Goal: Find specific page/section: Find specific page/section

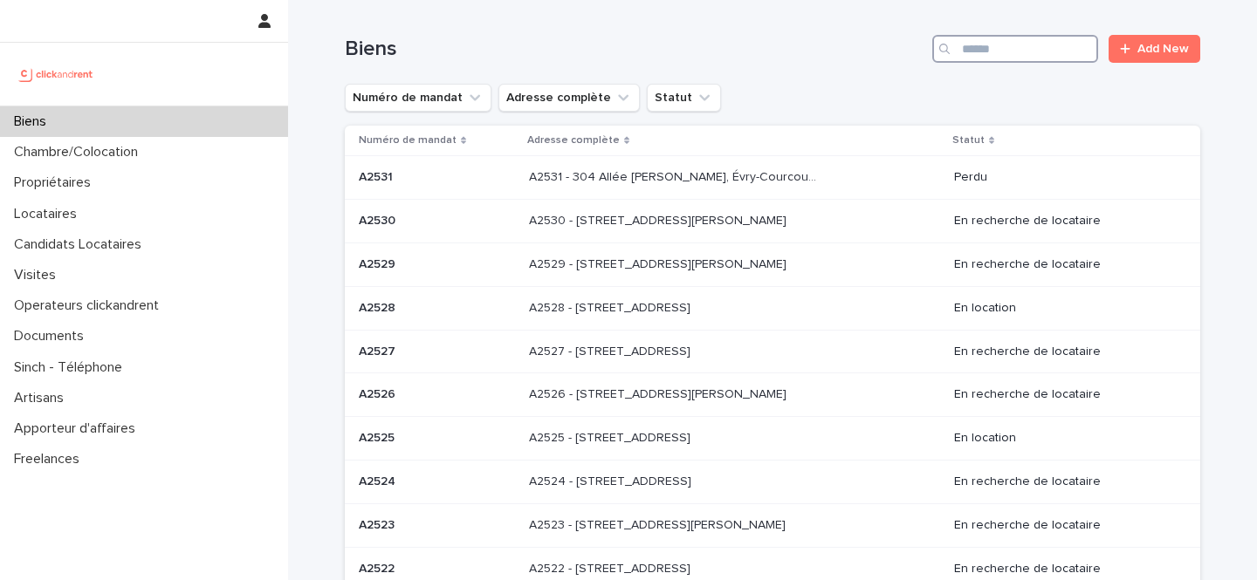
click at [972, 57] on input "Search" at bounding box center [1015, 49] width 166 height 28
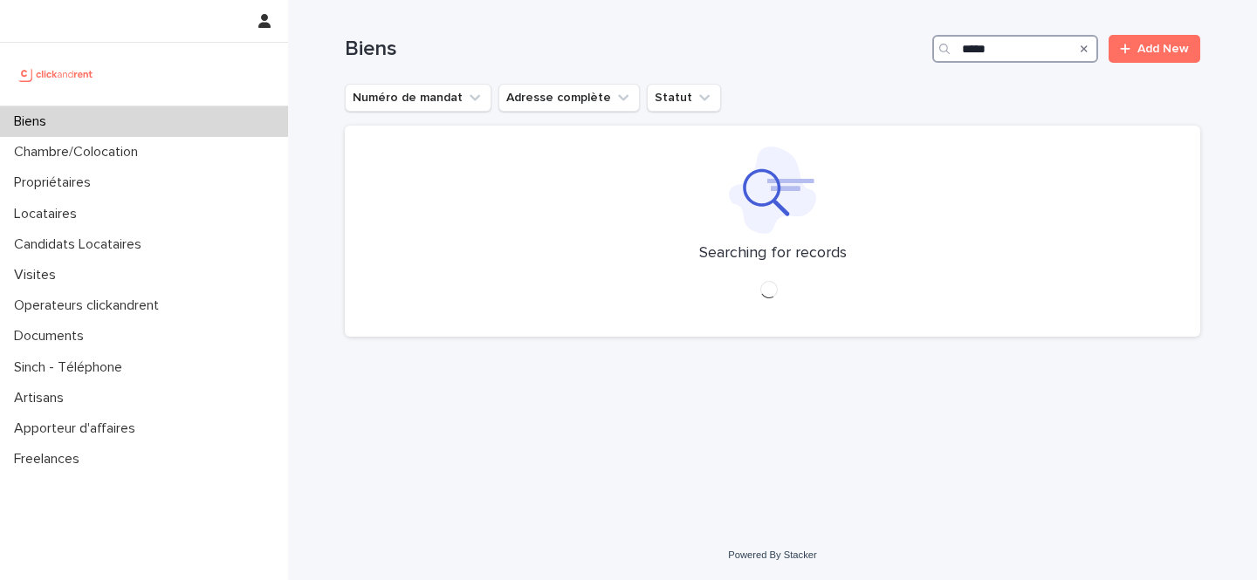
type input "*****"
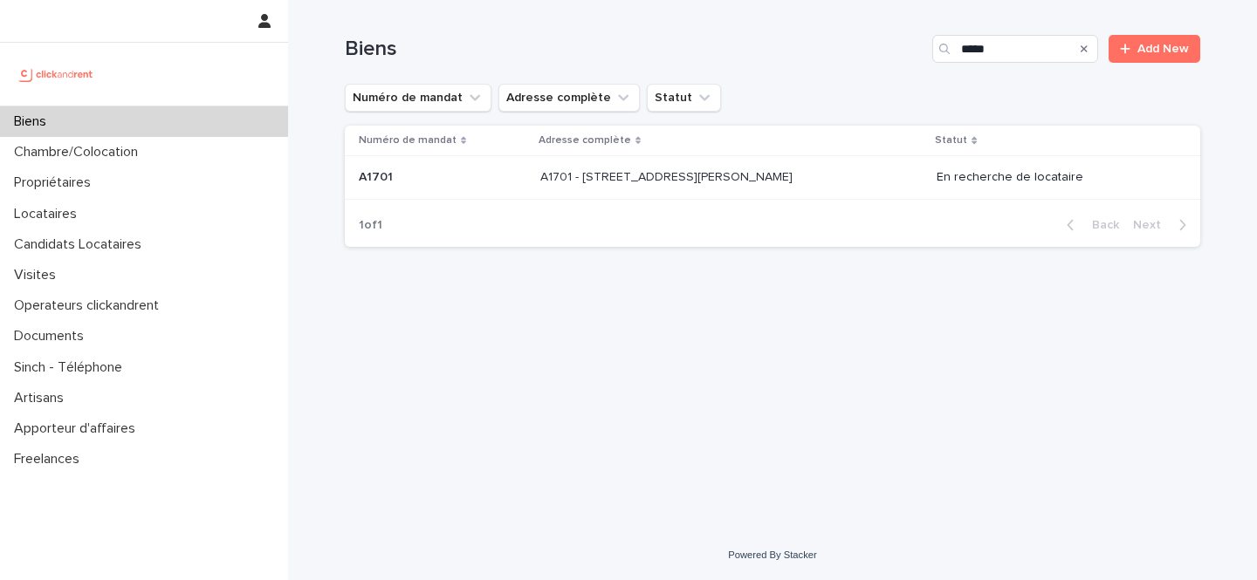
click at [701, 182] on p "A1701 - [STREET_ADDRESS][PERSON_NAME]" at bounding box center [668, 176] width 256 height 18
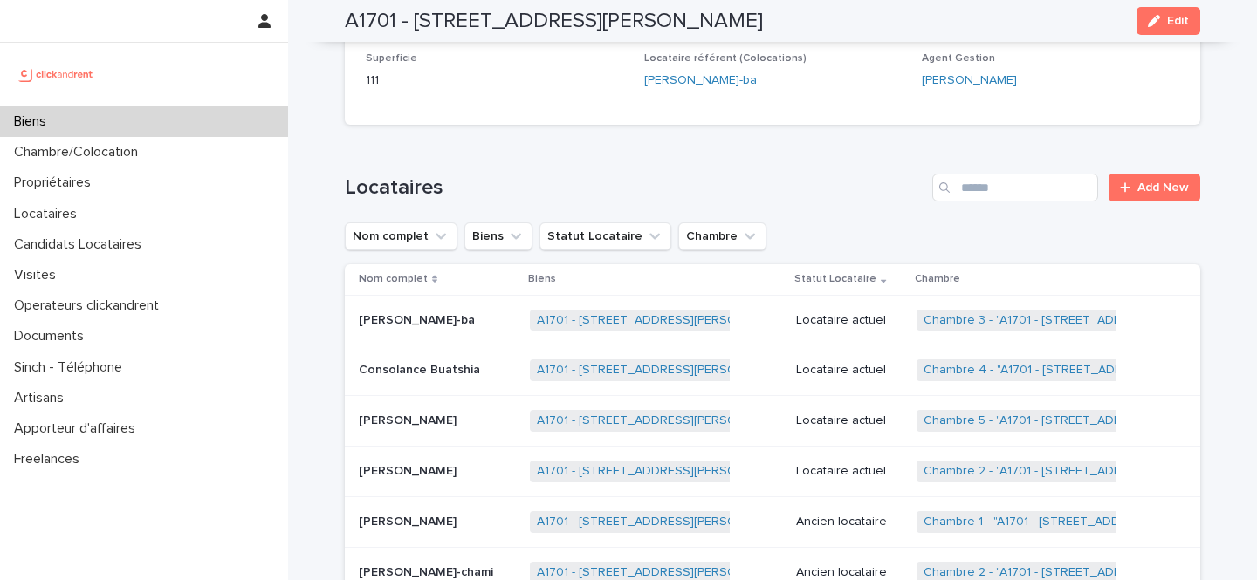
scroll to position [804, 0]
click at [946, 474] on link "Chambre 2 - "A1701 - [STREET_ADDRESS][PERSON_NAME]"" at bounding box center [1089, 470] width 332 height 15
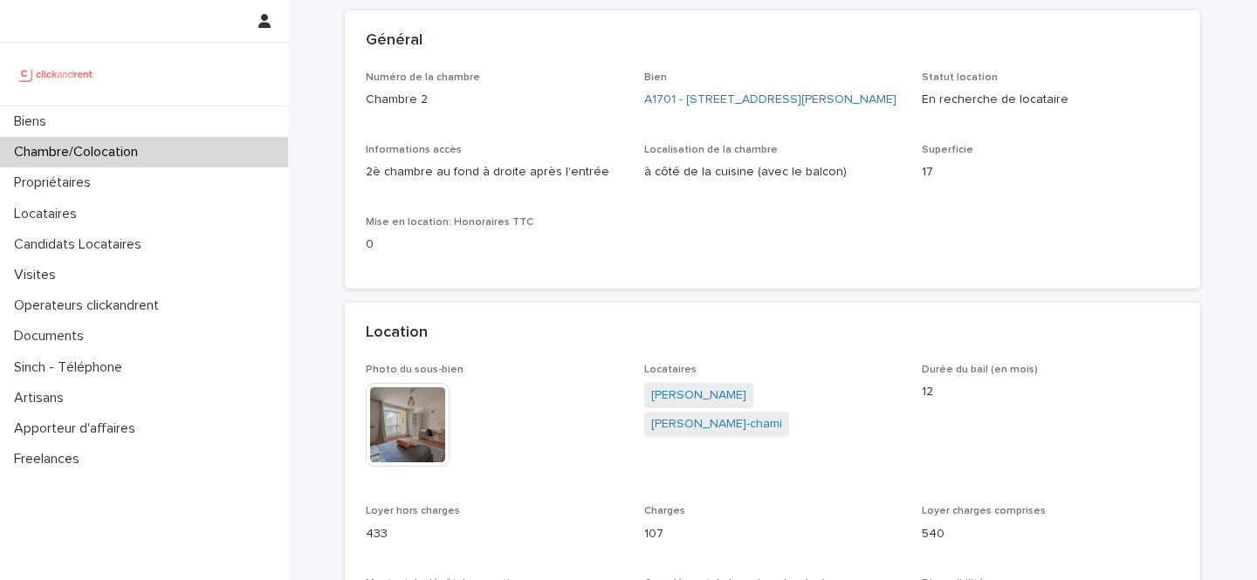
scroll to position [119, 0]
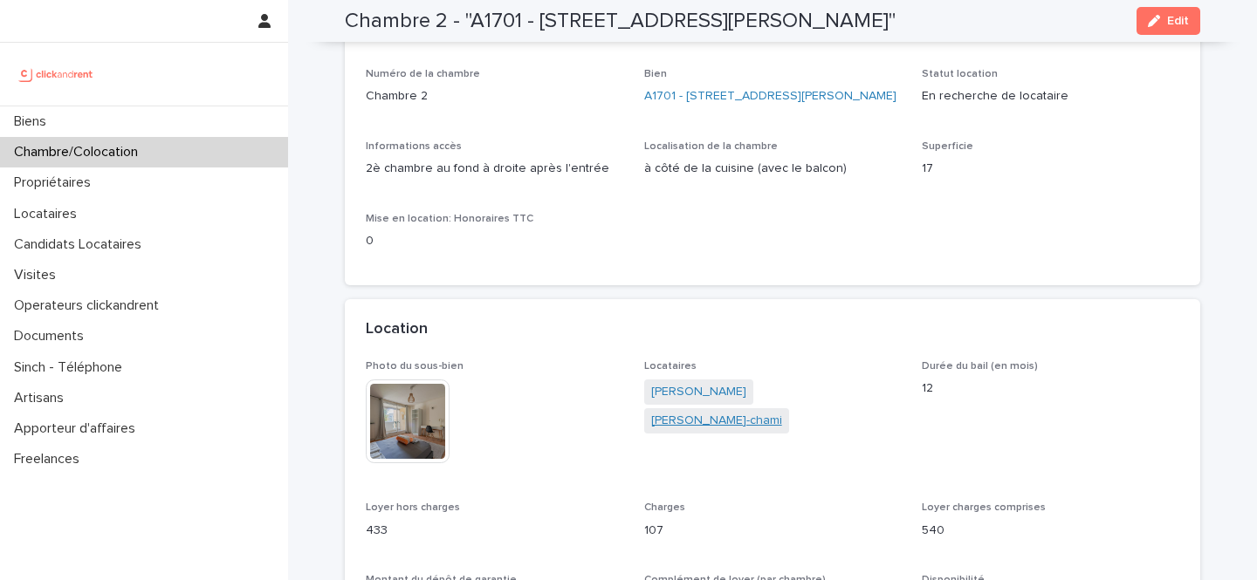
click at [744, 412] on link "[PERSON_NAME]-chami" at bounding box center [716, 421] width 131 height 18
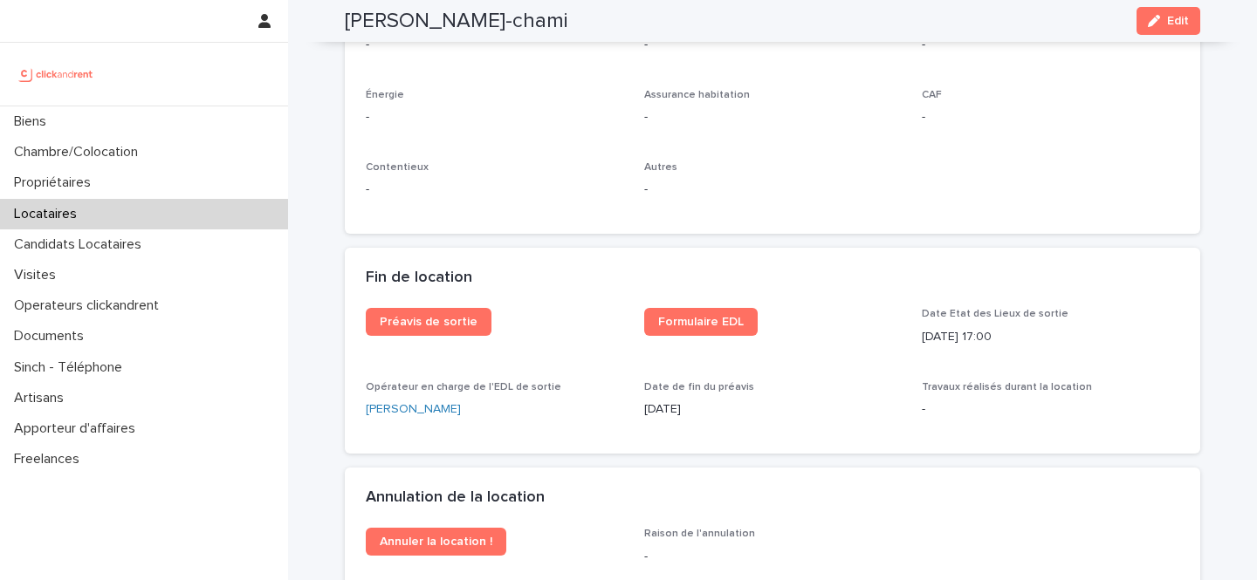
scroll to position [2105, 0]
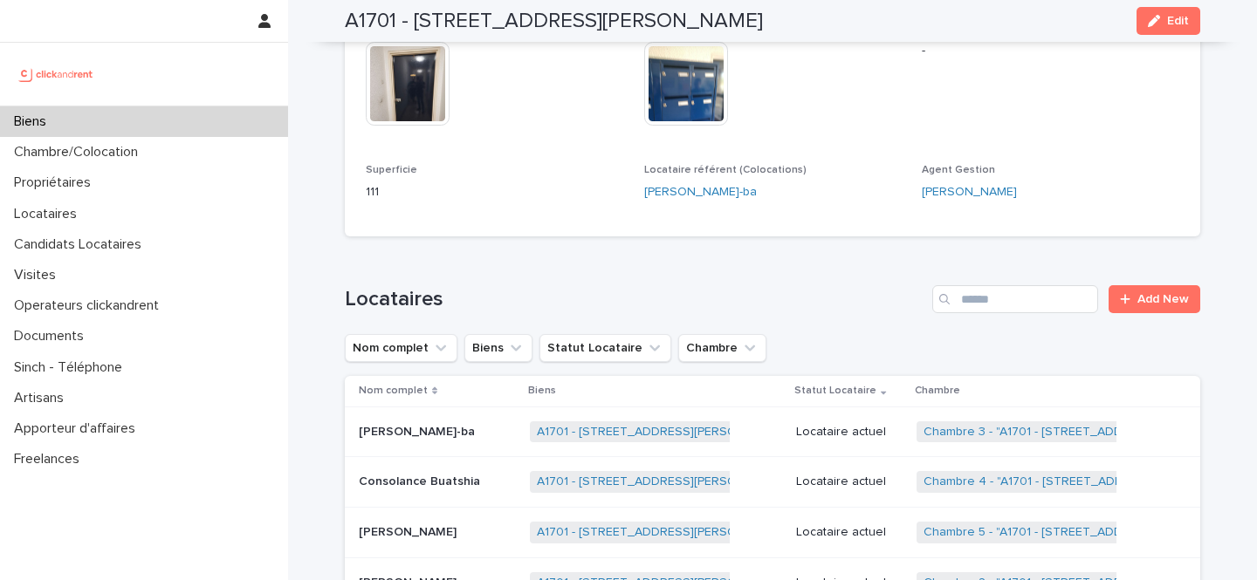
scroll to position [692, 0]
click at [87, 127] on div "Biens" at bounding box center [144, 121] width 288 height 31
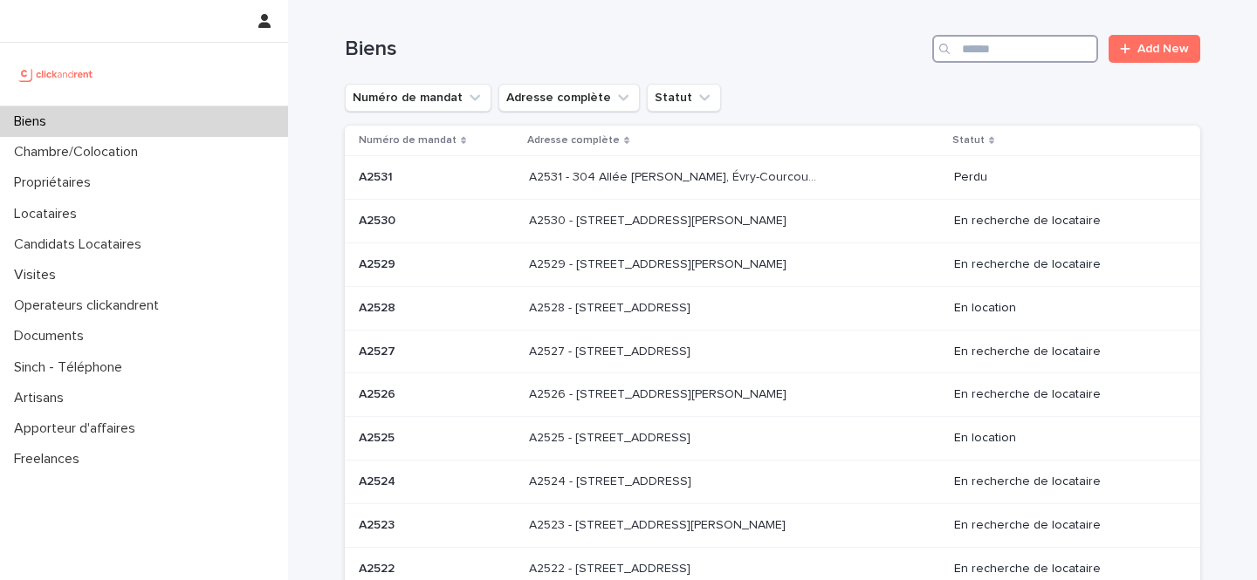
click at [1008, 57] on input "Search" at bounding box center [1015, 49] width 166 height 28
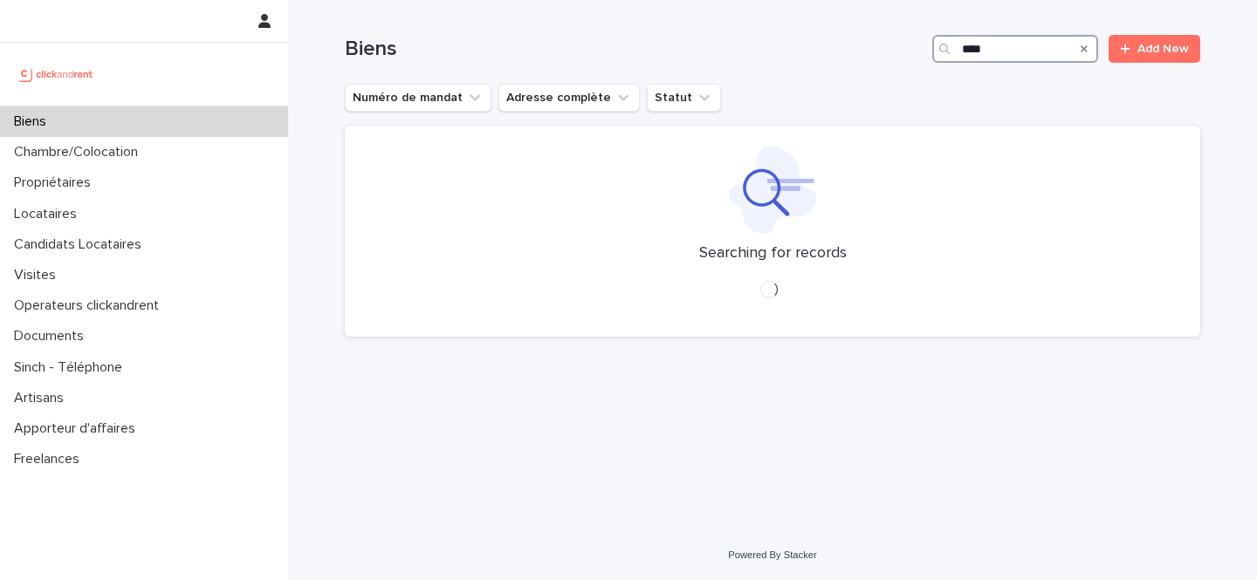
type input "****"
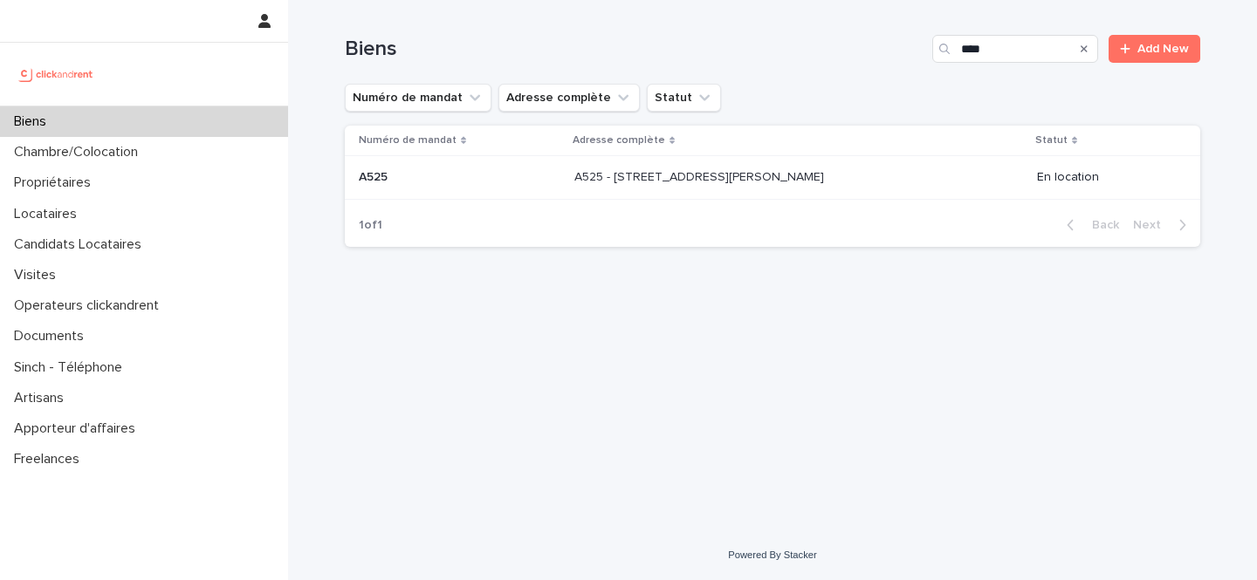
click at [849, 169] on div "A525 - [STREET_ADDRESS][PERSON_NAME] 93130 A525 - [STREET_ADDRESS][PERSON_NAME]" at bounding box center [798, 177] width 449 height 29
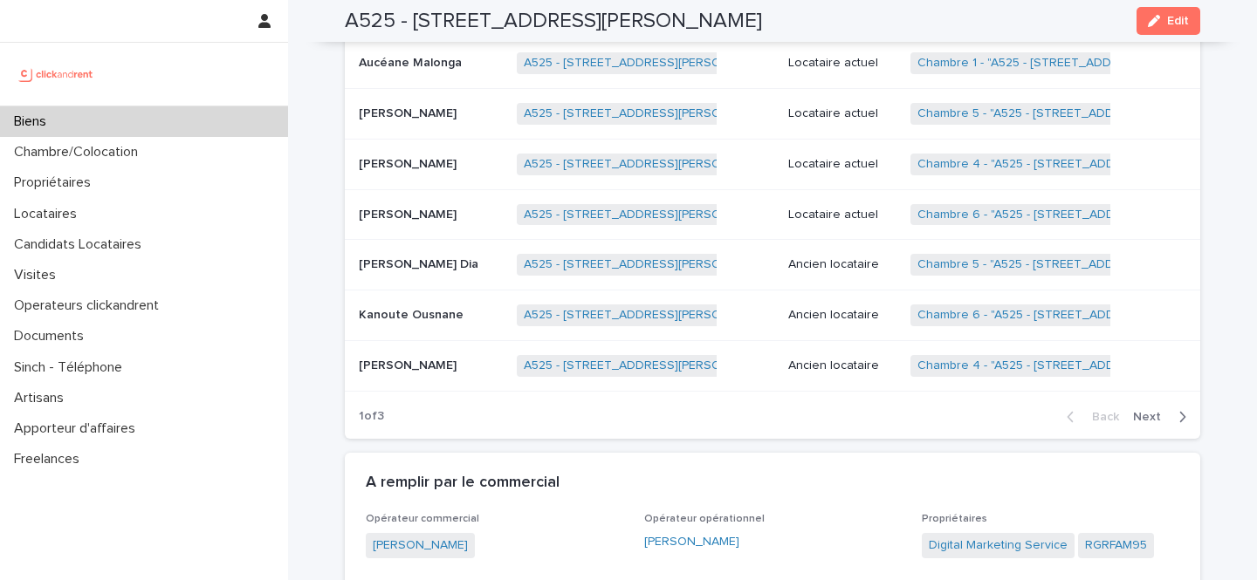
scroll to position [1095, 0]
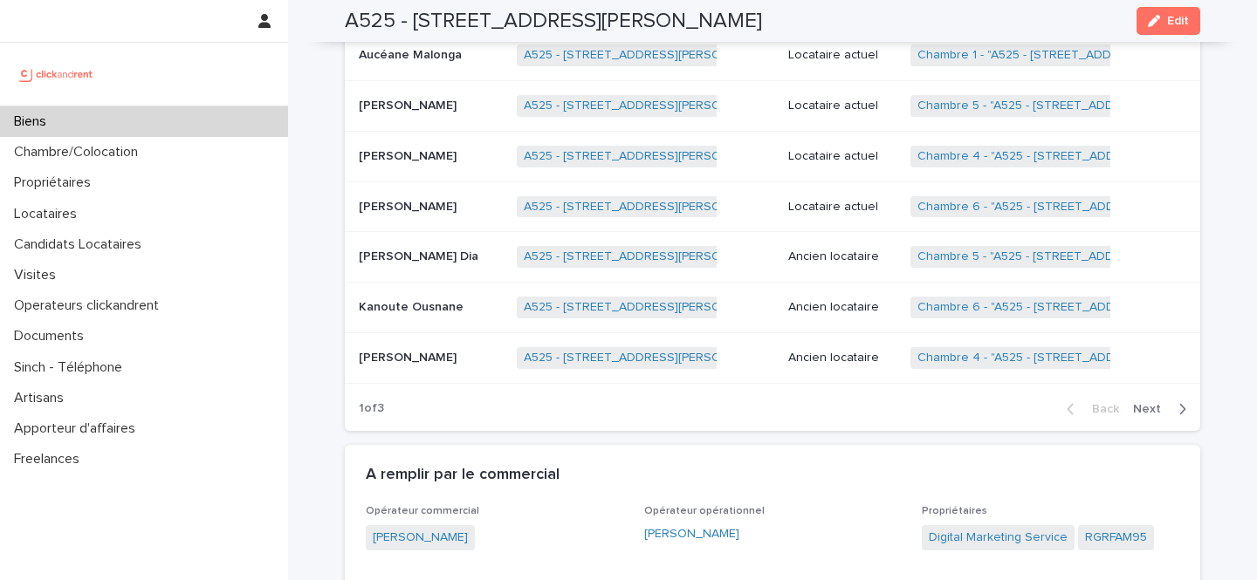
click at [423, 209] on p "[PERSON_NAME]" at bounding box center [409, 205] width 101 height 18
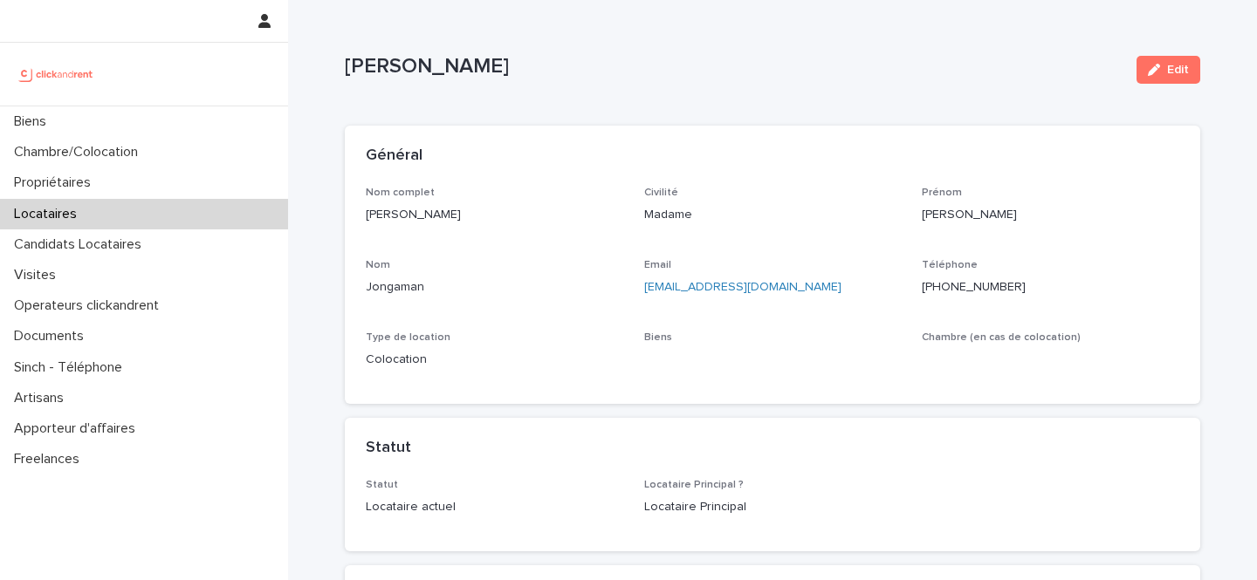
click at [394, 61] on p "[PERSON_NAME]" at bounding box center [734, 66] width 778 height 25
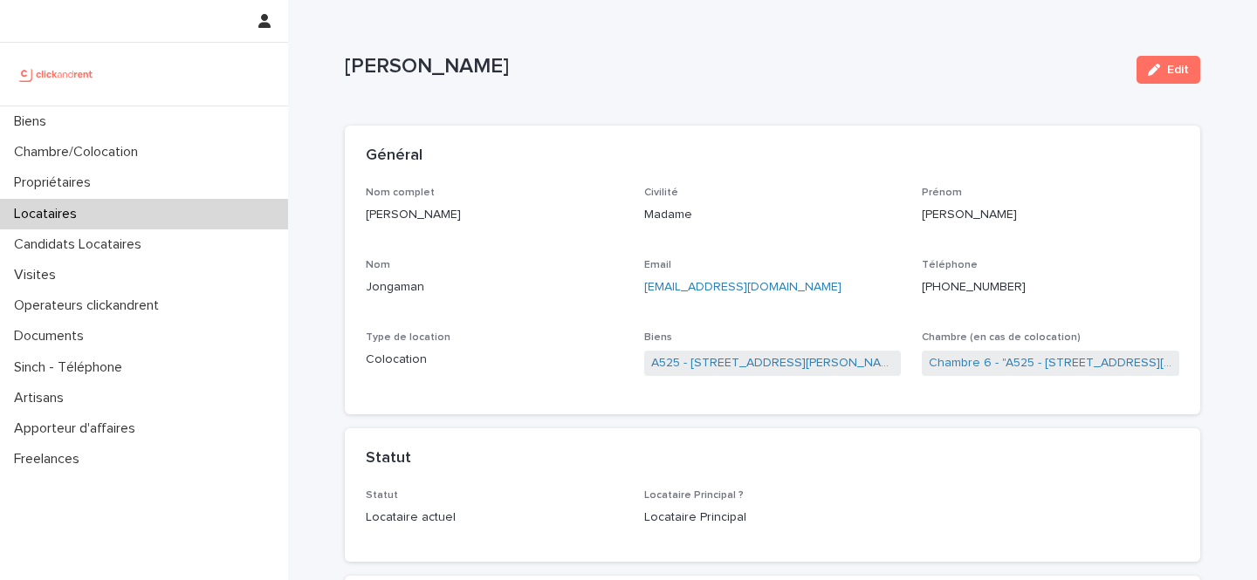
drag, startPoint x: 394, startPoint y: 61, endPoint x: 483, endPoint y: 61, distance: 89.0
click at [483, 61] on p "[PERSON_NAME]" at bounding box center [734, 66] width 778 height 25
copy p "[PERSON_NAME]"
